Goal: Find specific page/section: Find specific page/section

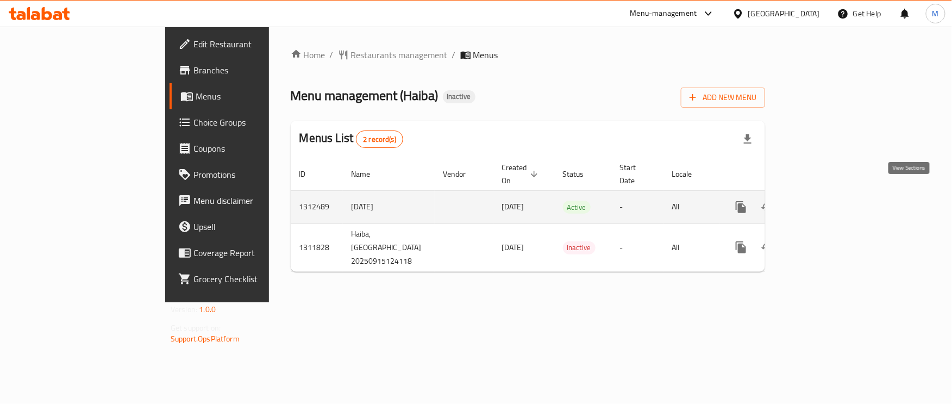
click at [833, 194] on link "enhanced table" at bounding box center [819, 207] width 26 height 26
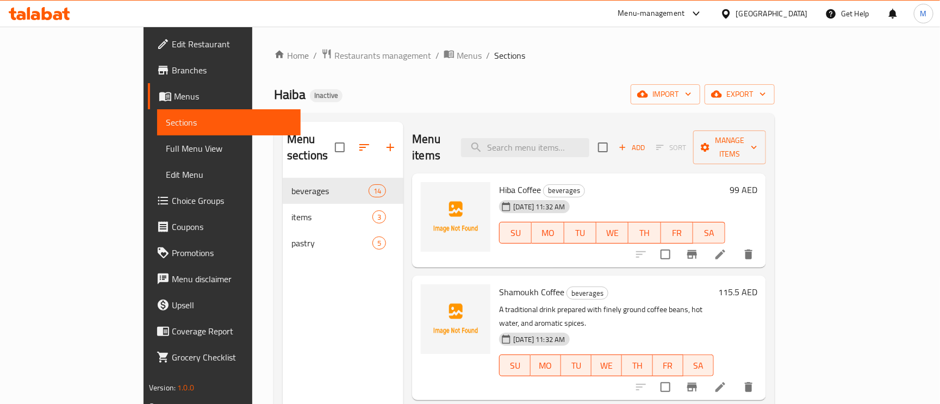
click at [166, 153] on span "Full Menu View" at bounding box center [229, 148] width 126 height 13
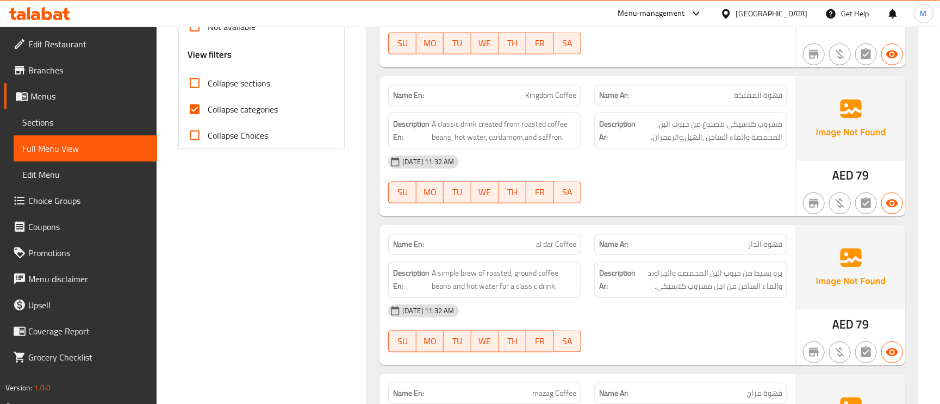
click at [209, 103] on span "Collapse categories" at bounding box center [243, 109] width 70 height 13
click at [208, 102] on input "Collapse categories" at bounding box center [195, 109] width 26 height 26
checkbox input "false"
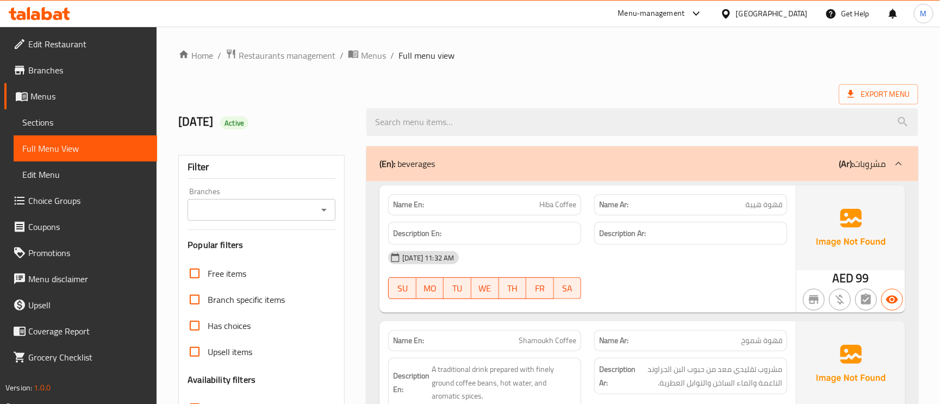
click at [248, 122] on span "Active" at bounding box center [234, 123] width 28 height 10
copy span "Active"
click at [28, 116] on span "Sections" at bounding box center [85, 122] width 126 height 13
